Goal: Check status: Check status

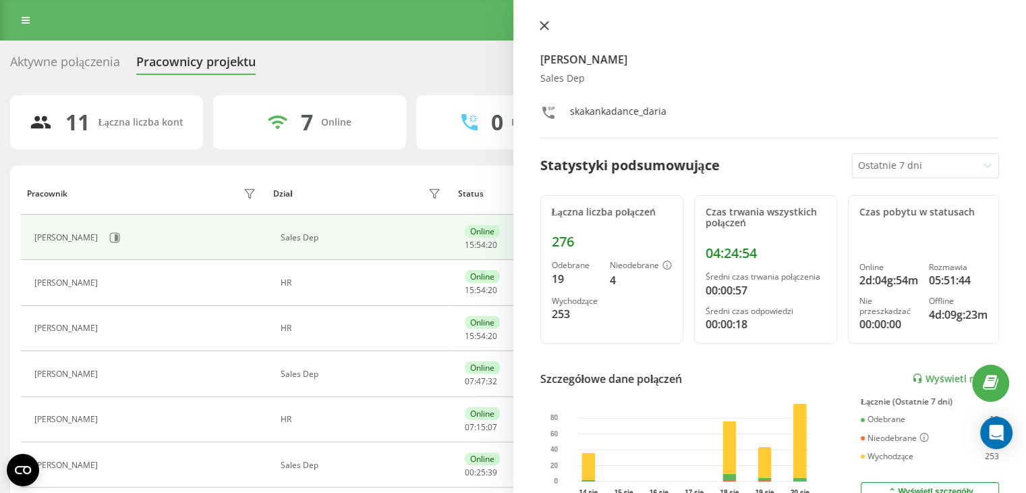
click at [544, 21] on icon at bounding box center [544, 25] width 9 height 9
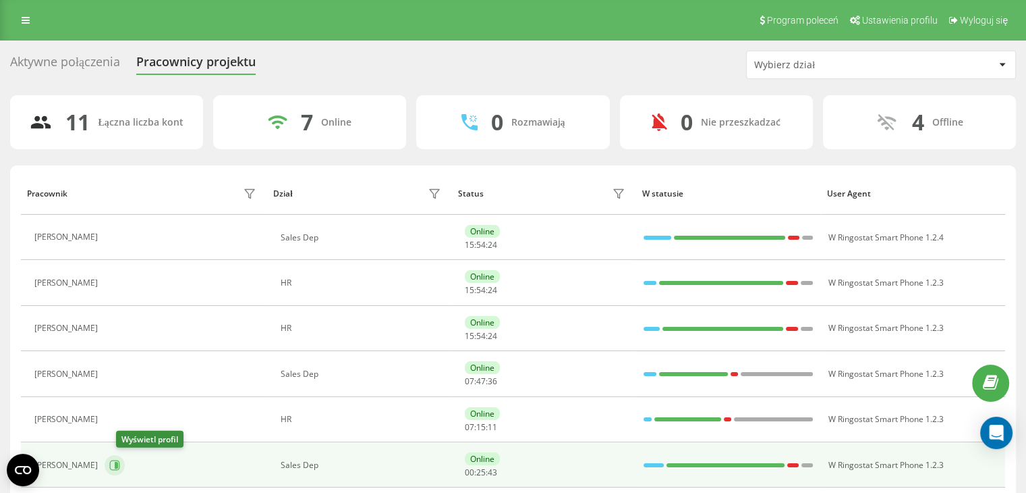
click at [120, 466] on icon at bounding box center [114, 464] width 11 height 11
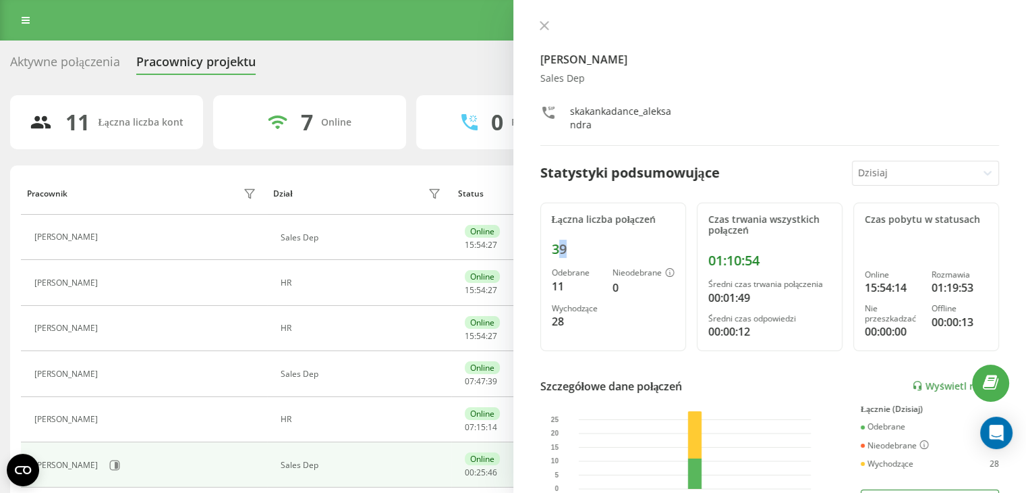
click at [564, 249] on div "39" at bounding box center [613, 249] width 123 height 16
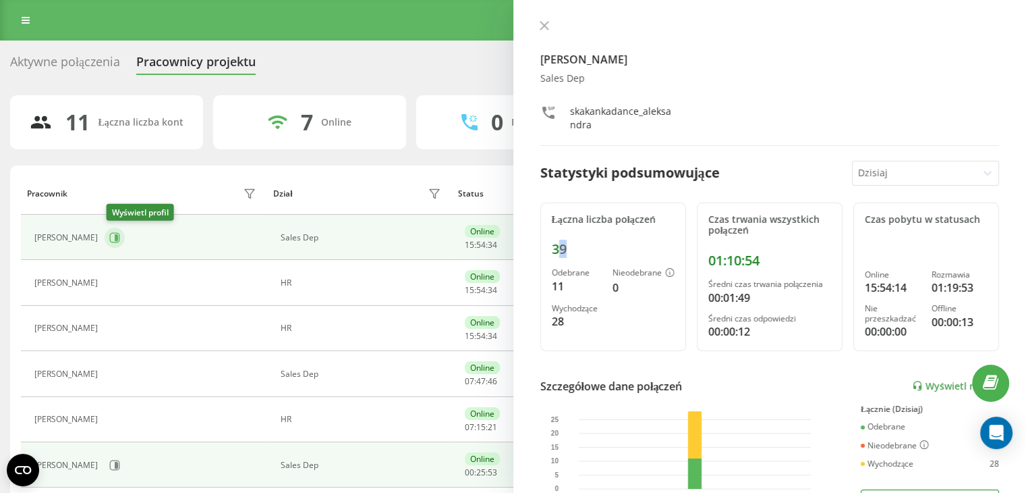
click at [111, 240] on icon at bounding box center [114, 237] width 11 height 11
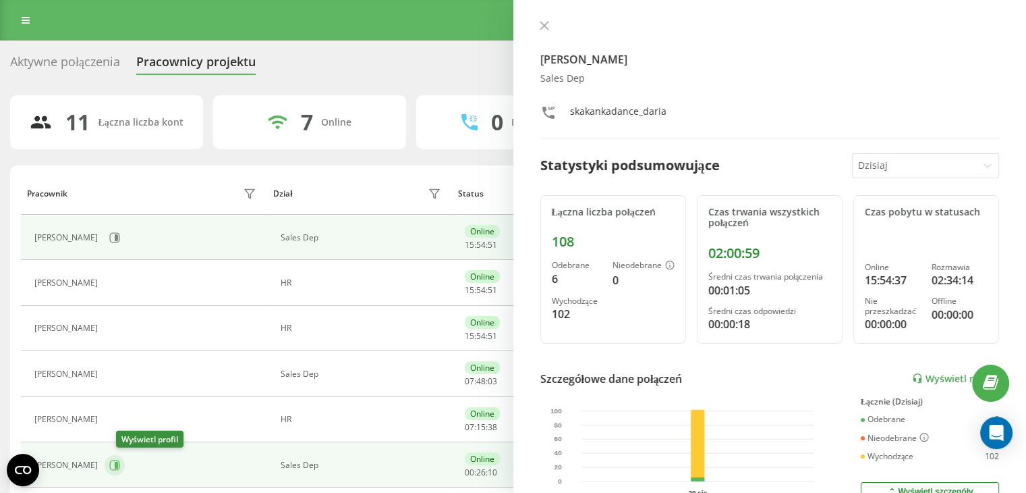
click at [118, 462] on icon at bounding box center [116, 464] width 3 height 7
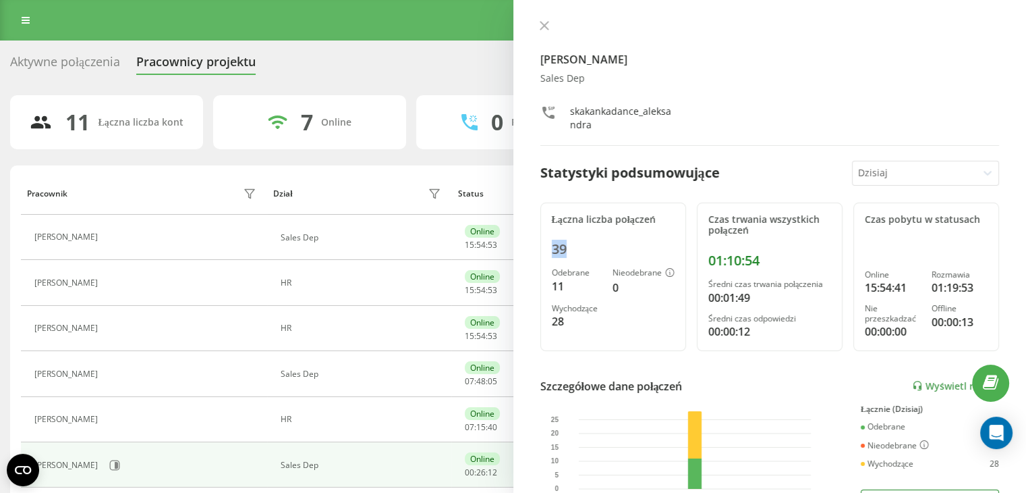
drag, startPoint x: 584, startPoint y: 249, endPoint x: 544, endPoint y: 244, distance: 39.5
click at [544, 244] on div "Łączna liczba połączeń 39 Odebrane 11 Nieodebrane 0 Wychodzące 28" at bounding box center [613, 276] width 146 height 148
click at [587, 319] on div "28" at bounding box center [577, 321] width 50 height 16
drag, startPoint x: 764, startPoint y: 258, endPoint x: 699, endPoint y: 260, distance: 64.8
click at [699, 260] on div "Czas trwania wszystkich połączeń 01:10:54 Średni czas trwania połączenia 00:01:…" at bounding box center [770, 276] width 146 height 148
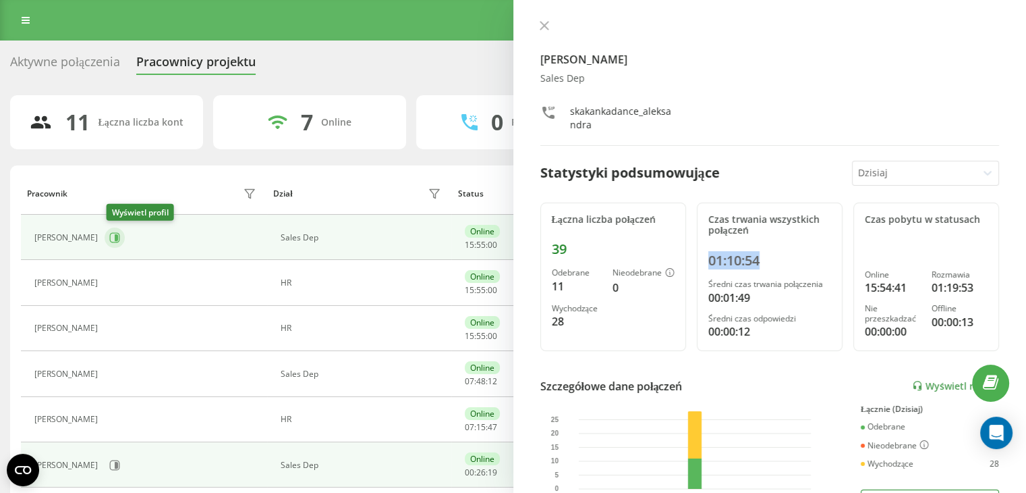
click at [114, 236] on icon at bounding box center [114, 237] width 11 height 11
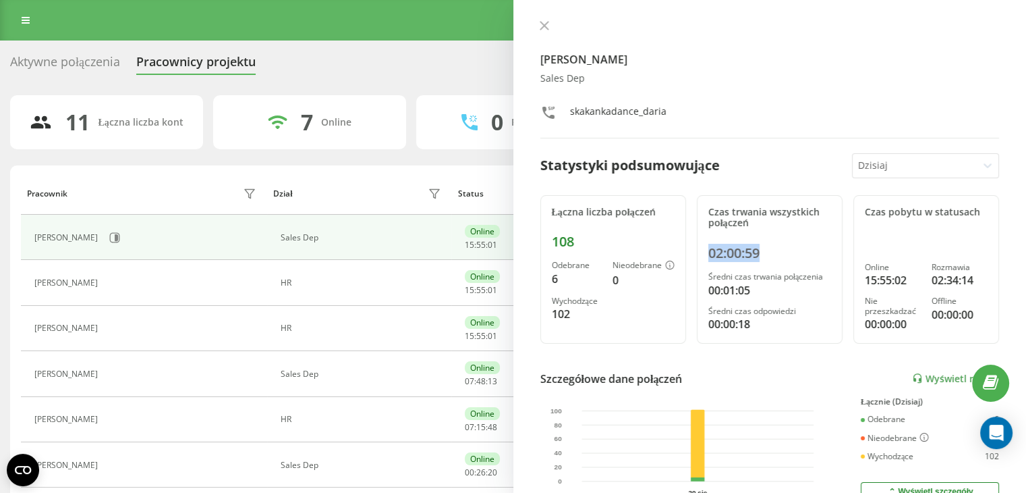
drag, startPoint x: 785, startPoint y: 248, endPoint x: 690, endPoint y: 242, distance: 95.4
click at [690, 242] on div "Łączna liczba połączeń 108 Odebrane 6 Nieodebrane 0 Wychodzące 102 Czas trwania…" at bounding box center [769, 269] width 459 height 148
click at [322, 103] on div "7 Online" at bounding box center [309, 122] width 193 height 54
